Goal: Find specific page/section: Find specific page/section

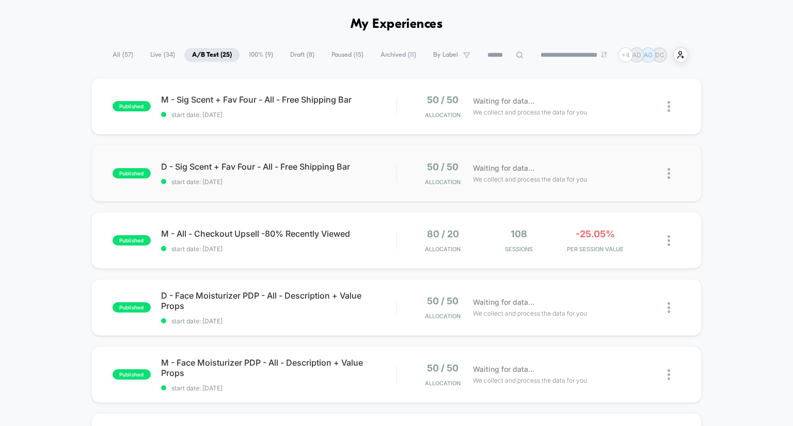
drag, startPoint x: 399, startPoint y: 164, endPoint x: 132, endPoint y: 146, distance: 267.9
click at [132, 146] on div "published D - Sig Scent + Fav Four - All - Free Shipping Bar start date: [DATE]…" at bounding box center [396, 173] width 611 height 57
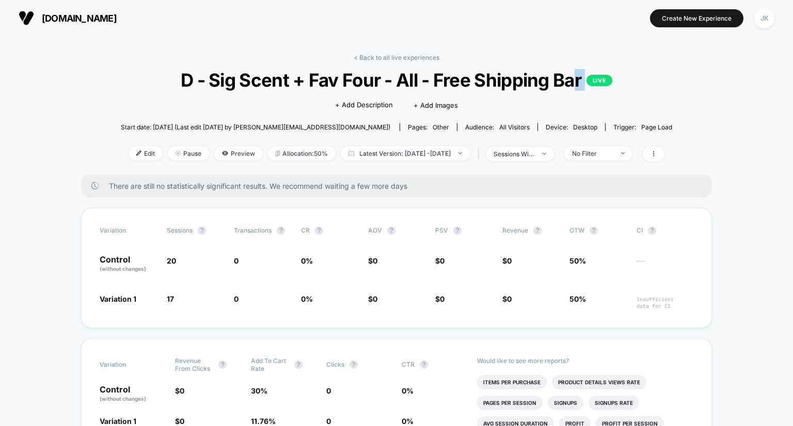
drag, startPoint x: 143, startPoint y: 93, endPoint x: 576, endPoint y: 75, distance: 432.4
click at [576, 75] on div "< Back to all live experiences D - Sig Scent + Fav Four - All - Free Shipping B…" at bounding box center [396, 114] width 551 height 121
click at [576, 77] on span "D - Sig Scent + Fav Four - All - Free Shipping Bar LIVE" at bounding box center [397, 80] width 496 height 22
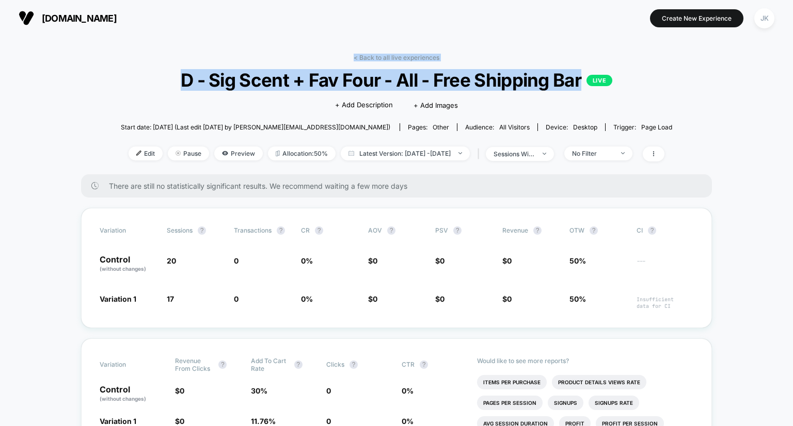
drag, startPoint x: 582, startPoint y: 82, endPoint x: 179, endPoint y: 60, distance: 404.2
click at [179, 60] on div "< Back to all live experiences D - Sig Scent + Fav Four - All - Free Shipping B…" at bounding box center [396, 114] width 551 height 121
copy div "< Back to all live experiences D - Sig Scent + Fav Four - All - Free Shipping B…"
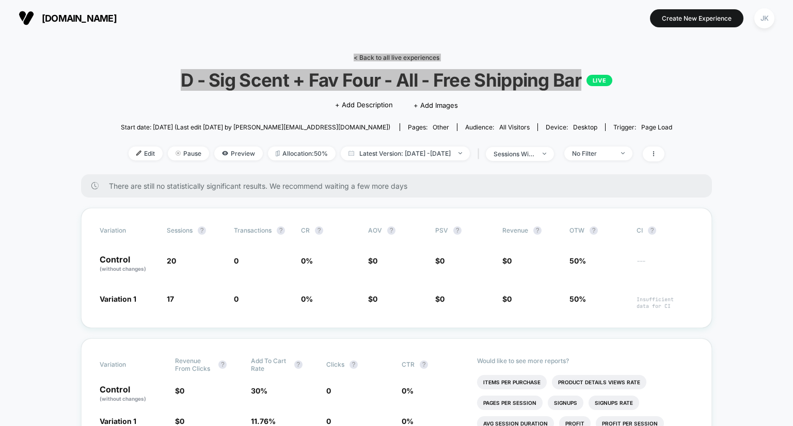
click at [185, 89] on span "D - Sig Scent + Fav Four - All - Free Shipping Bar LIVE" at bounding box center [397, 80] width 496 height 22
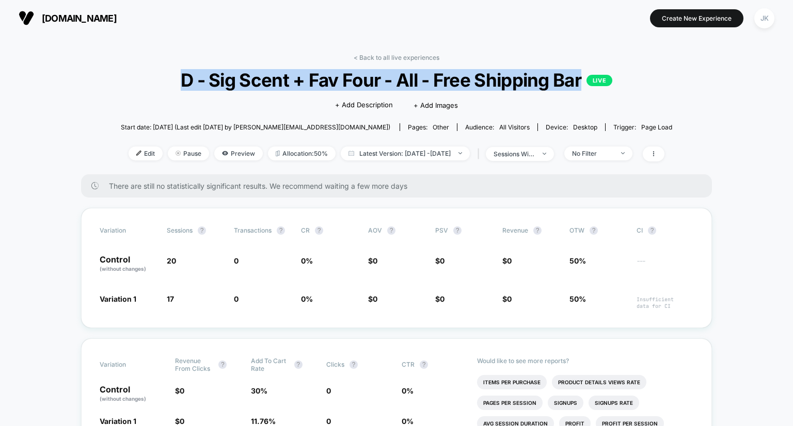
drag, startPoint x: 182, startPoint y: 85, endPoint x: 582, endPoint y: 84, distance: 400.0
click at [582, 84] on span "D - Sig Scent + Fav Four - All - Free Shipping Bar LIVE" at bounding box center [397, 80] width 496 height 22
copy span "D - Sig Scent + Fav Four - All - Free Shipping Bar"
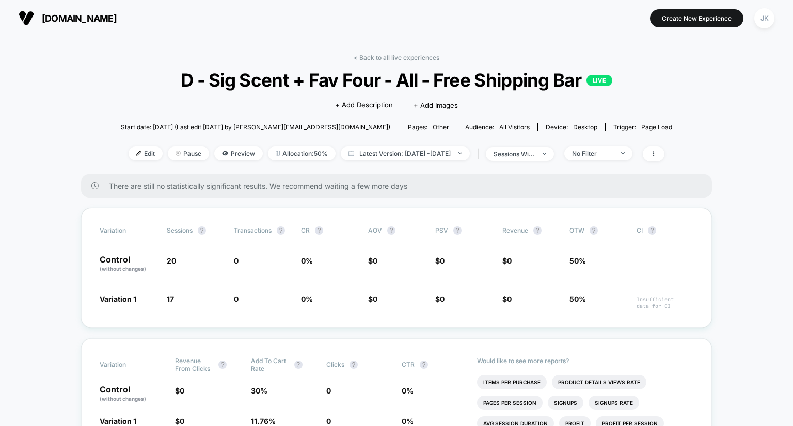
click at [442, 54] on div "< Back to all live experiences D - Sig Scent + Fav Four - All - Free Shipping B…" at bounding box center [396, 114] width 551 height 121
click at [434, 55] on link "< Back to all live experiences" at bounding box center [397, 58] width 86 height 8
